Goal: Information Seeking & Learning: Learn about a topic

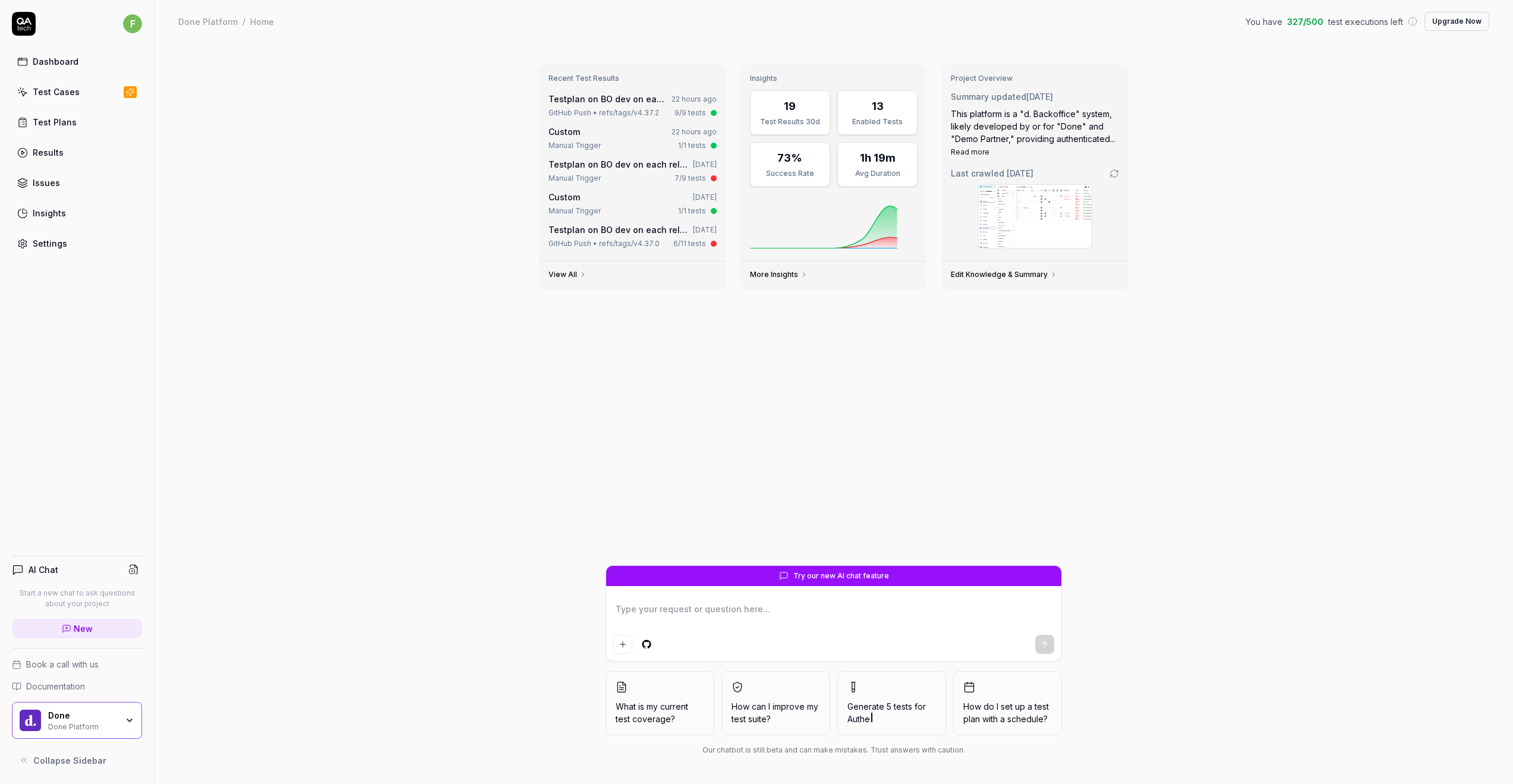
click at [435, 272] on div "Recent Test Results Testplan on BO dev on each release 22 hours ago GitHub Push…" at bounding box center [833, 413] width 1358 height 741
click at [58, 126] on div "Test Plans" at bounding box center [54, 122] width 44 height 12
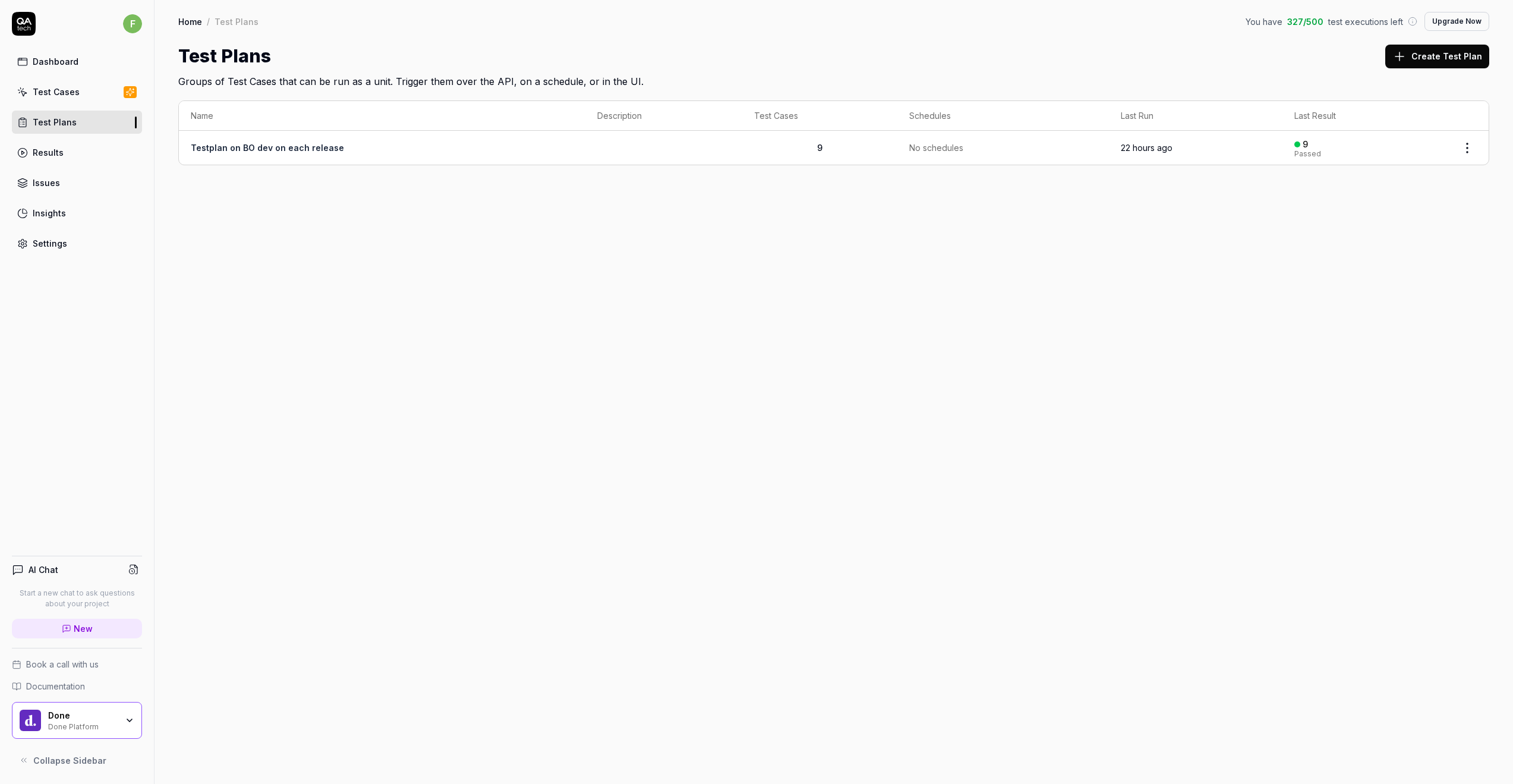
click at [254, 143] on link "Testplan on BO dev on each release" at bounding box center [267, 147] width 153 height 10
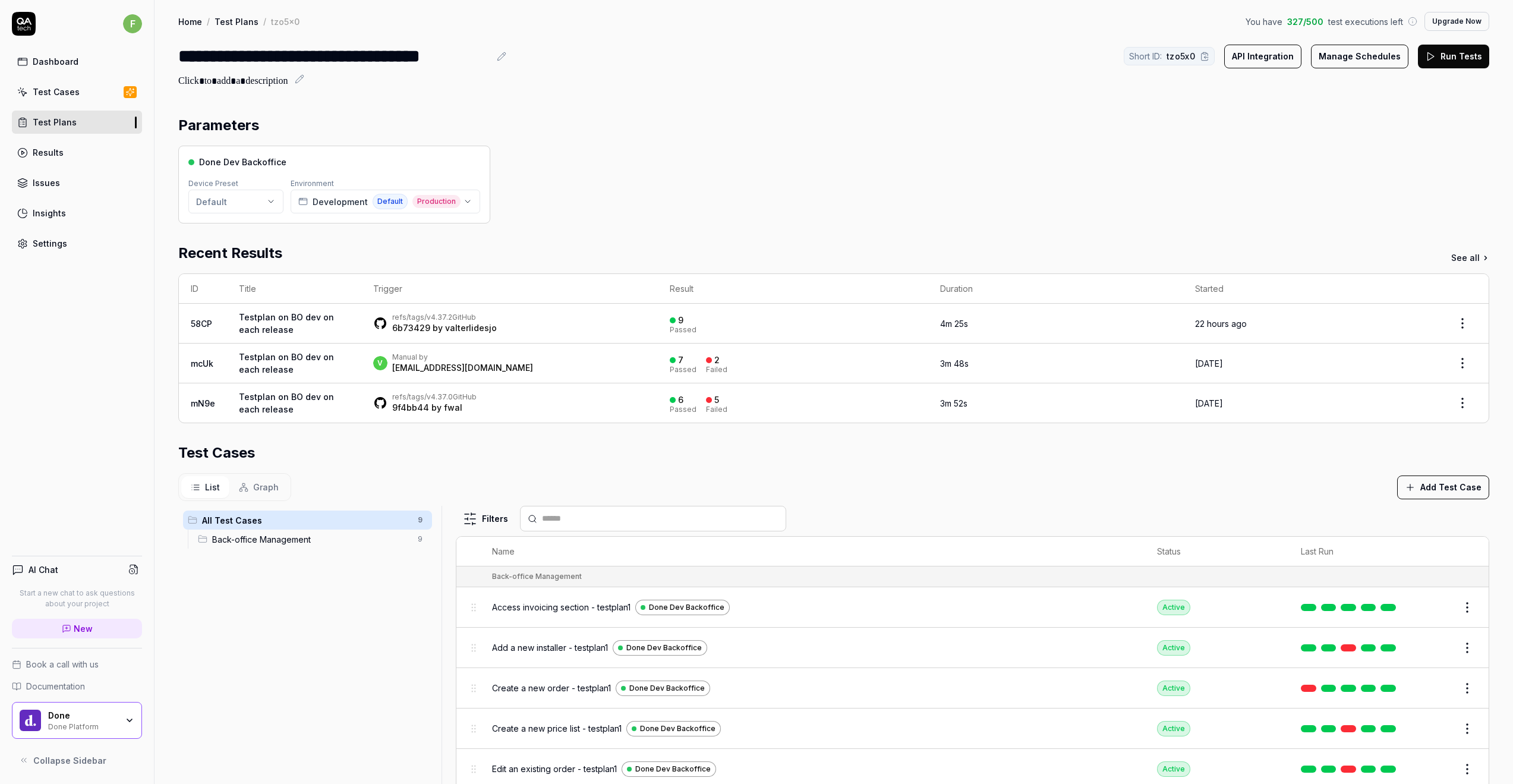
click at [763, 187] on div "Done Dev Backoffice Device Preset Default Environment Development Default Produ…" at bounding box center [834, 184] width 1311 height 78
click at [1268, 60] on button "API Integration" at bounding box center [1263, 56] width 77 height 24
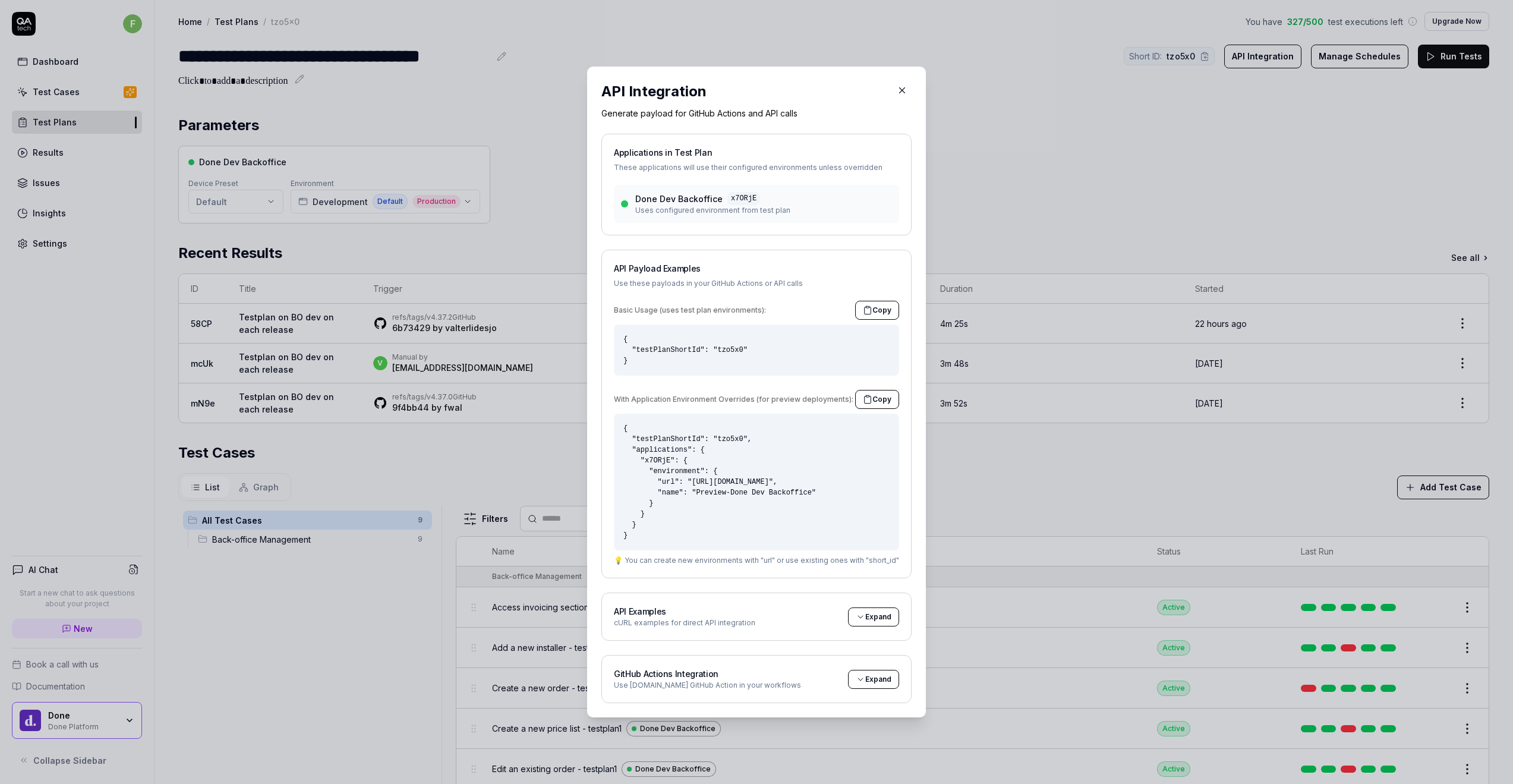
click at [878, 684] on button "Expand" at bounding box center [873, 679] width 51 height 19
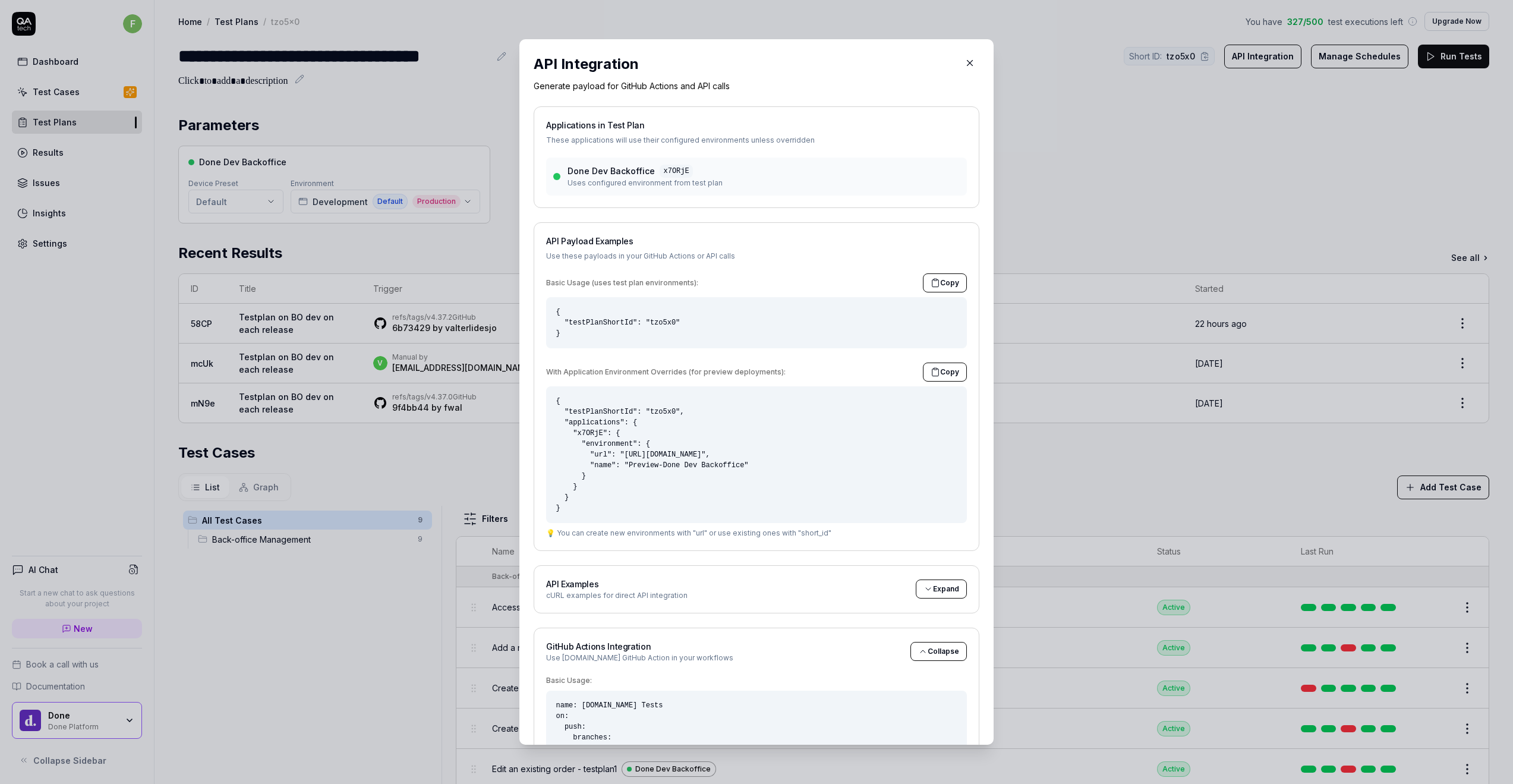
click at [965, 68] on icon "button" at bounding box center [969, 62] width 10 height 10
click at [958, 64] on div "**********" at bounding box center [834, 56] width 1311 height 27
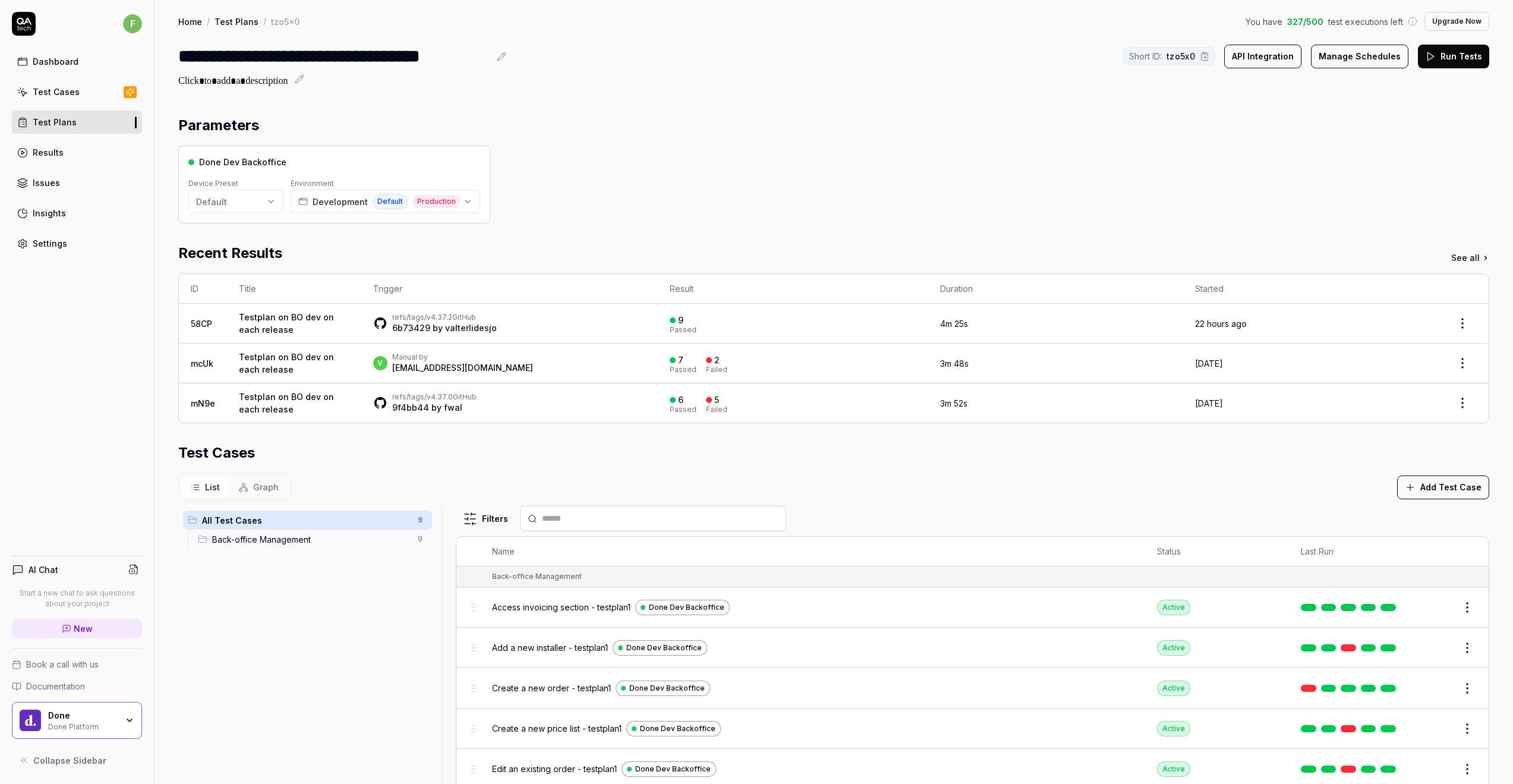
click at [665, 185] on div "Done Dev Backoffice Device Preset Default Environment Development Default Produ…" at bounding box center [834, 184] width 1311 height 78
click at [58, 92] on div "Test Cases" at bounding box center [56, 92] width 47 height 12
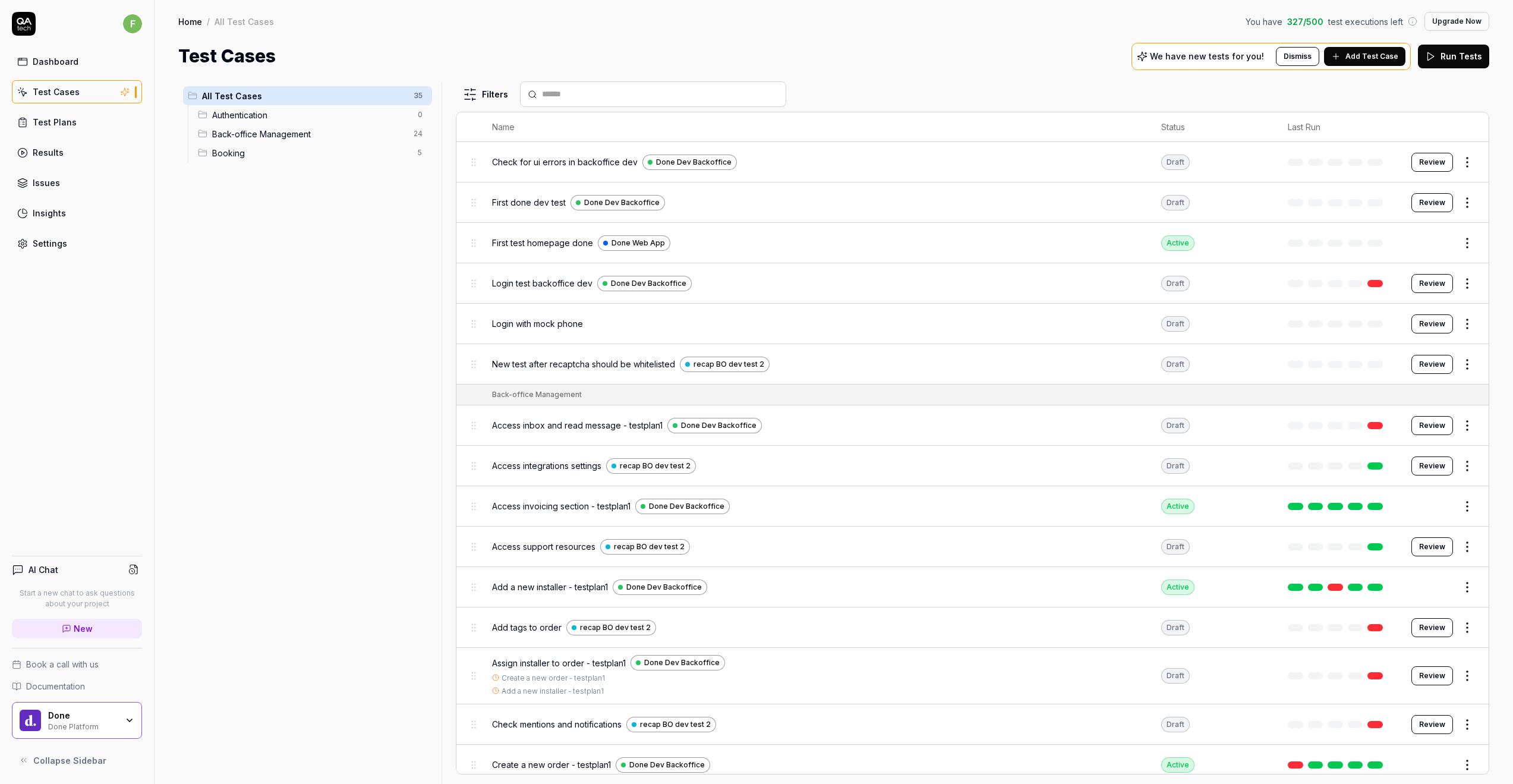
click at [988, 71] on div "All Test Cases 35 Authentication 0 Back-office Management 24 Booking 5 Filters …" at bounding box center [833, 427] width 1358 height 714
click at [794, 66] on div "Test Cases We have new tests for you! Dismiss Add Test Case Run Tests" at bounding box center [834, 56] width 1311 height 27
click at [1211, 61] on p "We have new tests for you!" at bounding box center [1207, 56] width 114 height 9
click at [1358, 56] on span "Add Test Case" at bounding box center [1372, 56] width 53 height 10
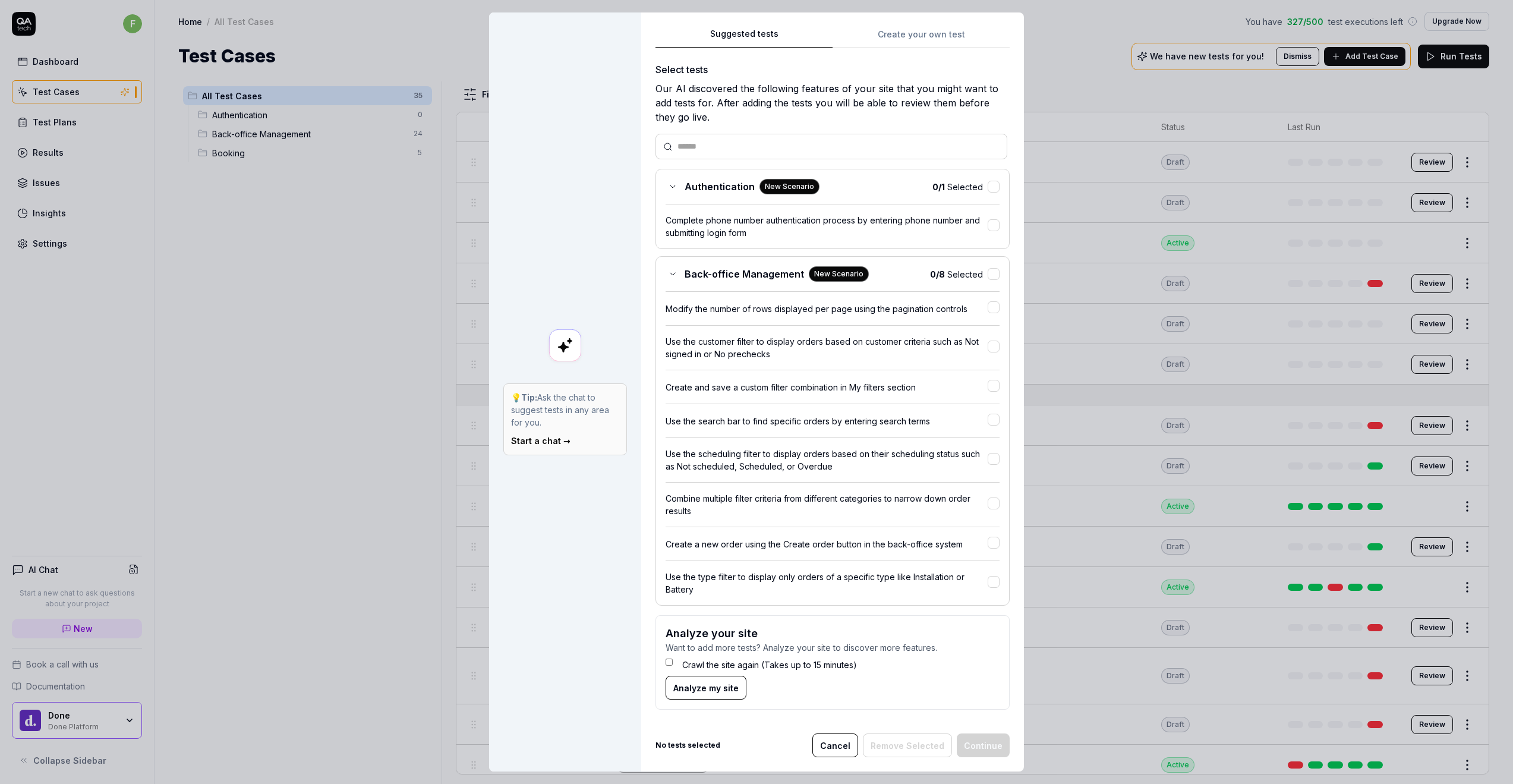
scroll to position [7, 0]
click at [826, 734] on button "Cancel" at bounding box center [835, 745] width 46 height 24
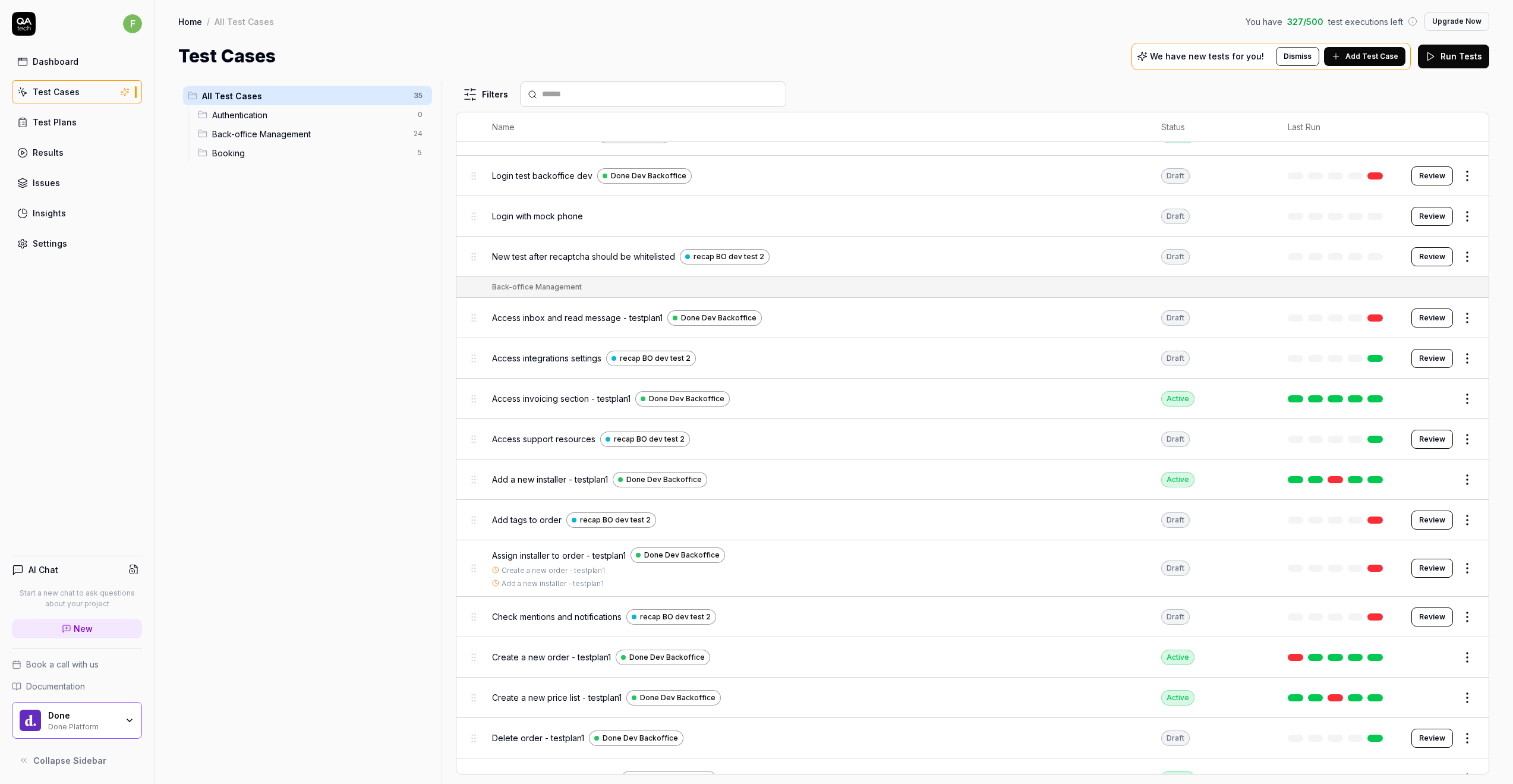
scroll to position [0, 0]
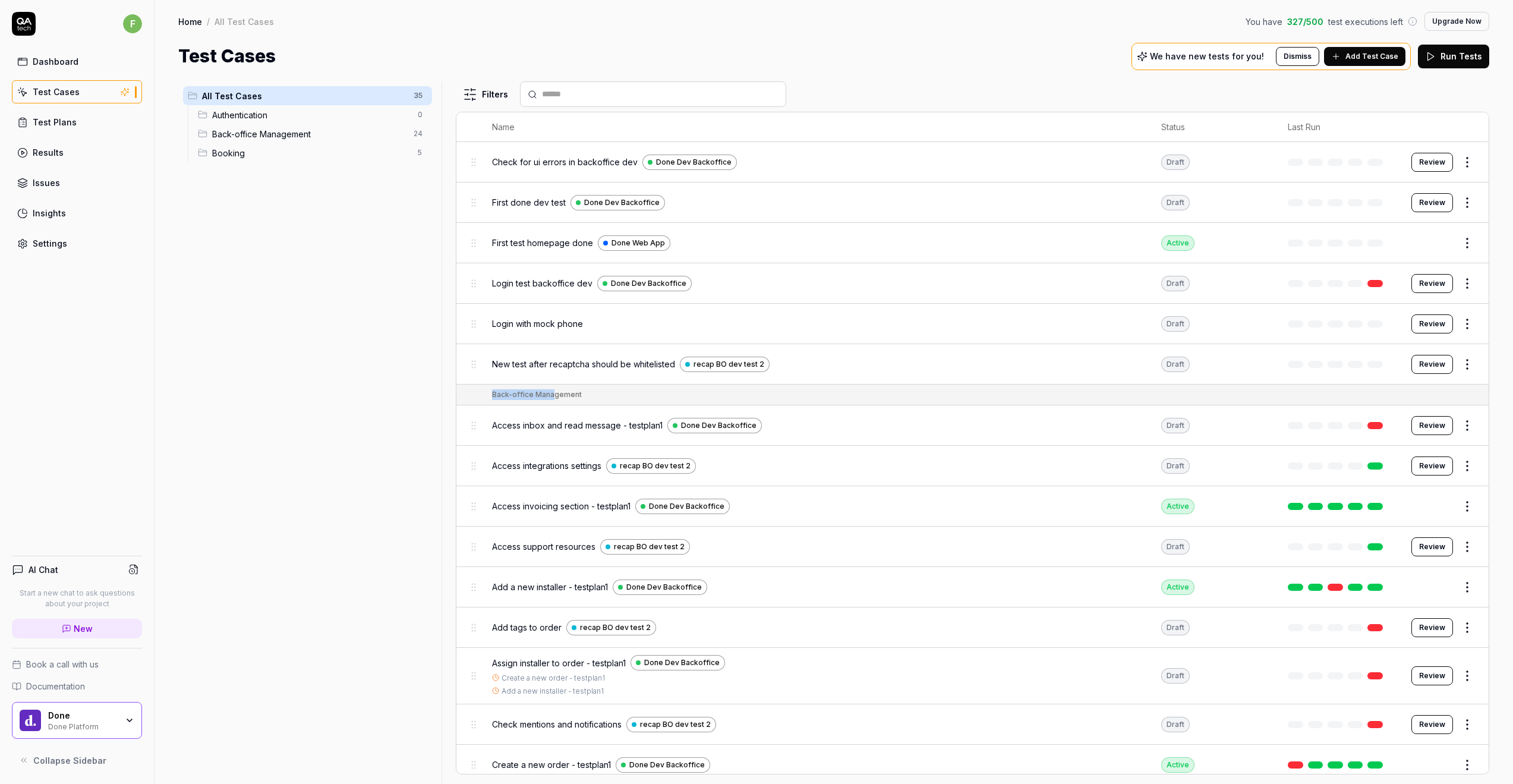
drag, startPoint x: 34, startPoint y: 370, endPoint x: 580, endPoint y: 392, distance: 546.4
click at [580, 392] on td "Back-office Management" at bounding box center [984, 395] width 1008 height 21
click at [621, 391] on div "Back-office Management" at bounding box center [984, 394] width 985 height 10
click at [361, 317] on div "All Test Cases 35 Authentication 0 Back-office Management 24 Booking 5" at bounding box center [307, 425] width 258 height 688
click at [50, 147] on div "Results" at bounding box center [48, 152] width 31 height 12
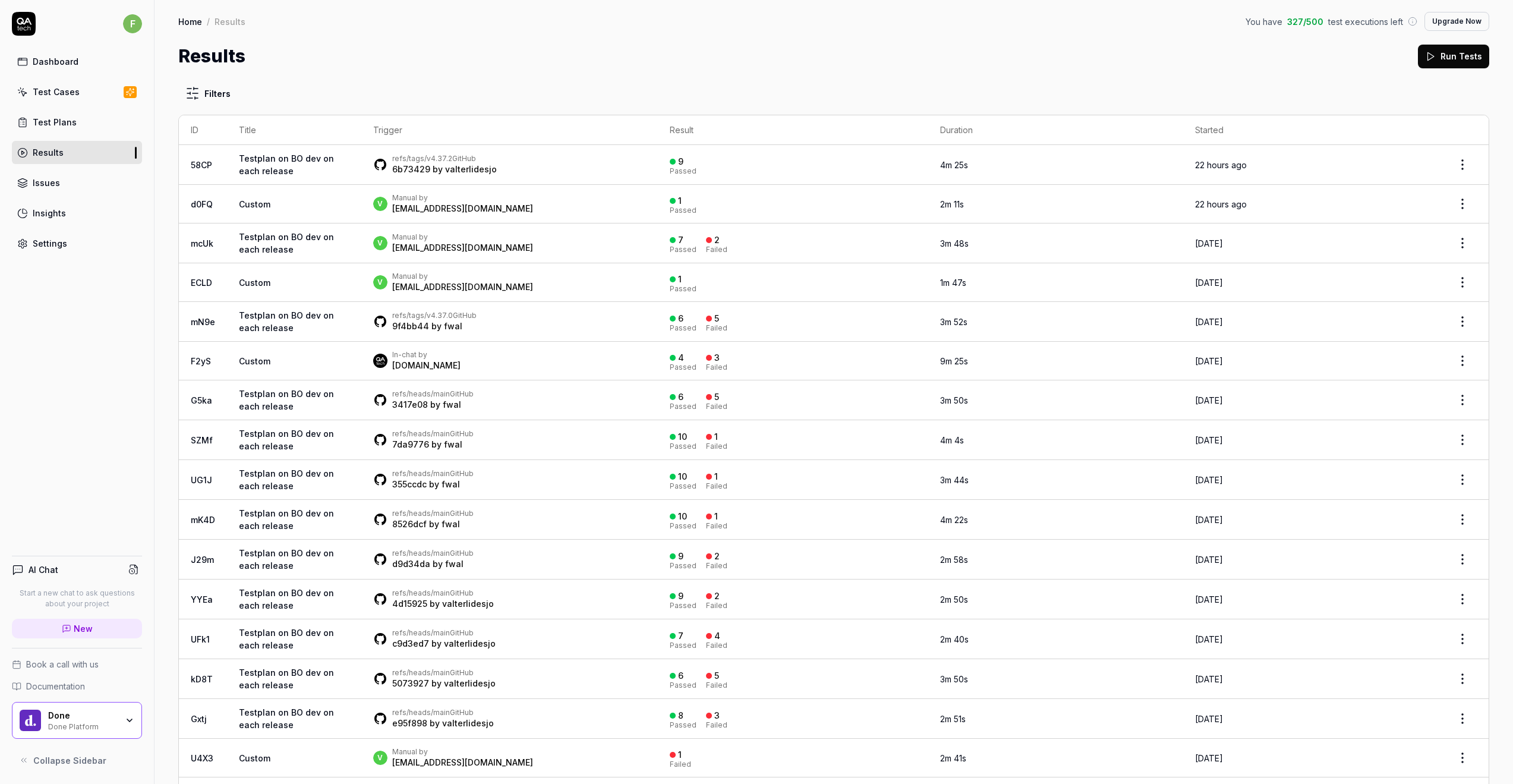
click at [305, 358] on td "Custom" at bounding box center [294, 360] width 134 height 39
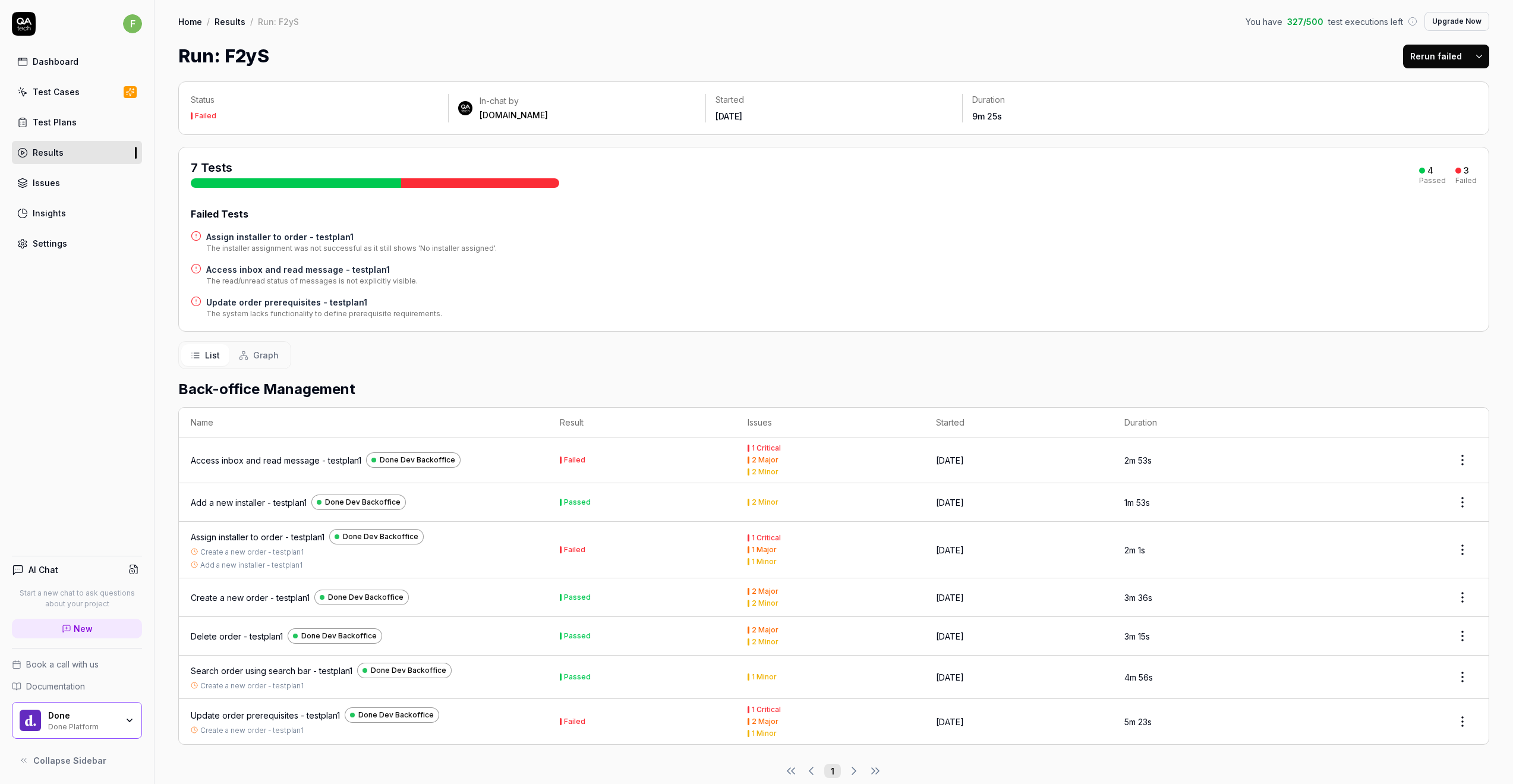
click at [63, 59] on div "Dashboard" at bounding box center [55, 61] width 46 height 12
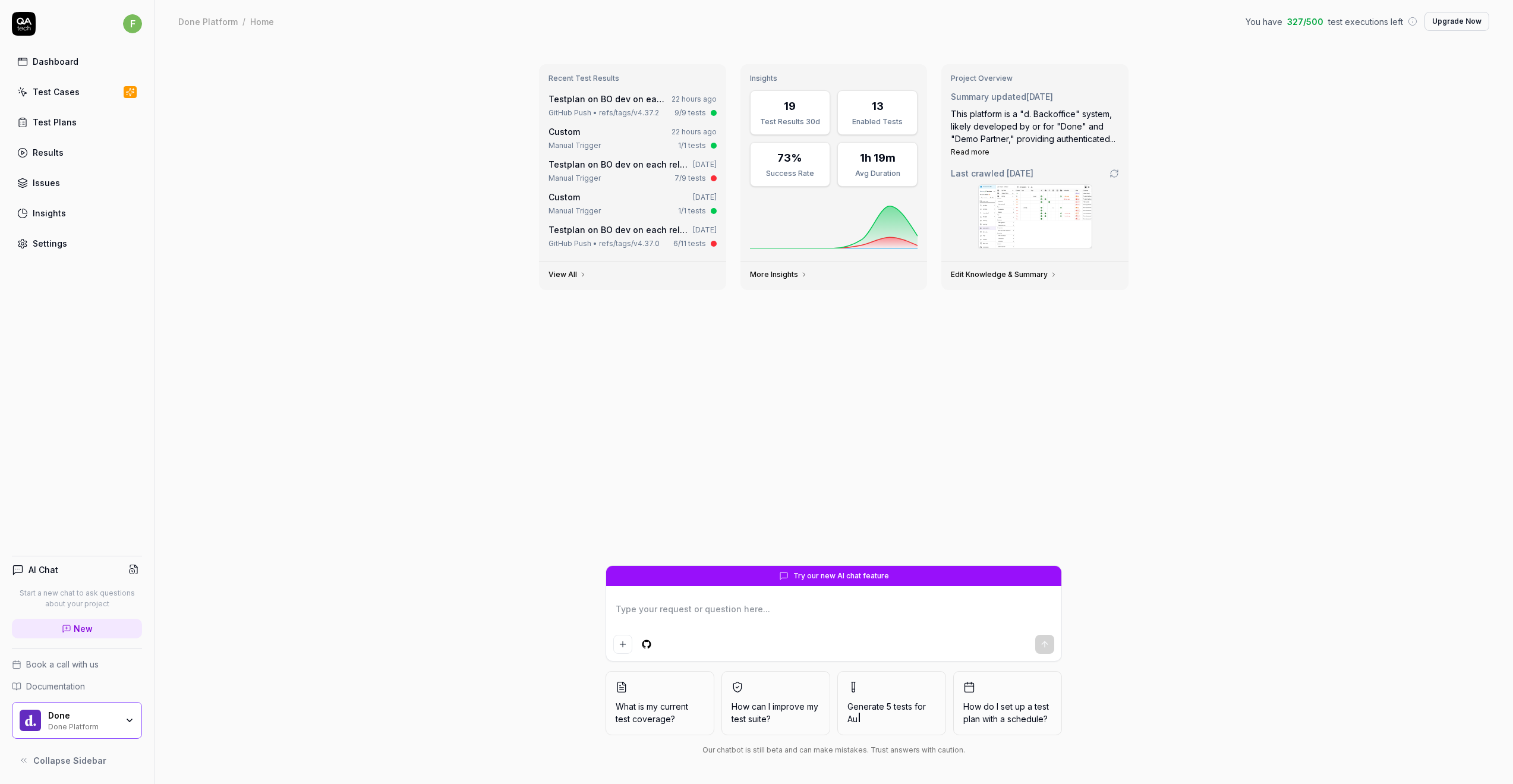
type textarea "*"
click at [1175, 340] on div "Recent Test Results Testplan on BO dev on each release 22 hours ago GitHub Push…" at bounding box center [833, 413] width 1358 height 741
click at [299, 367] on div "Recent Test Results Testplan on BO dev on each release 22 hours ago GitHub Push…" at bounding box center [833, 413] width 1358 height 741
type textarea "*"
